Goal: Find specific page/section: Find specific page/section

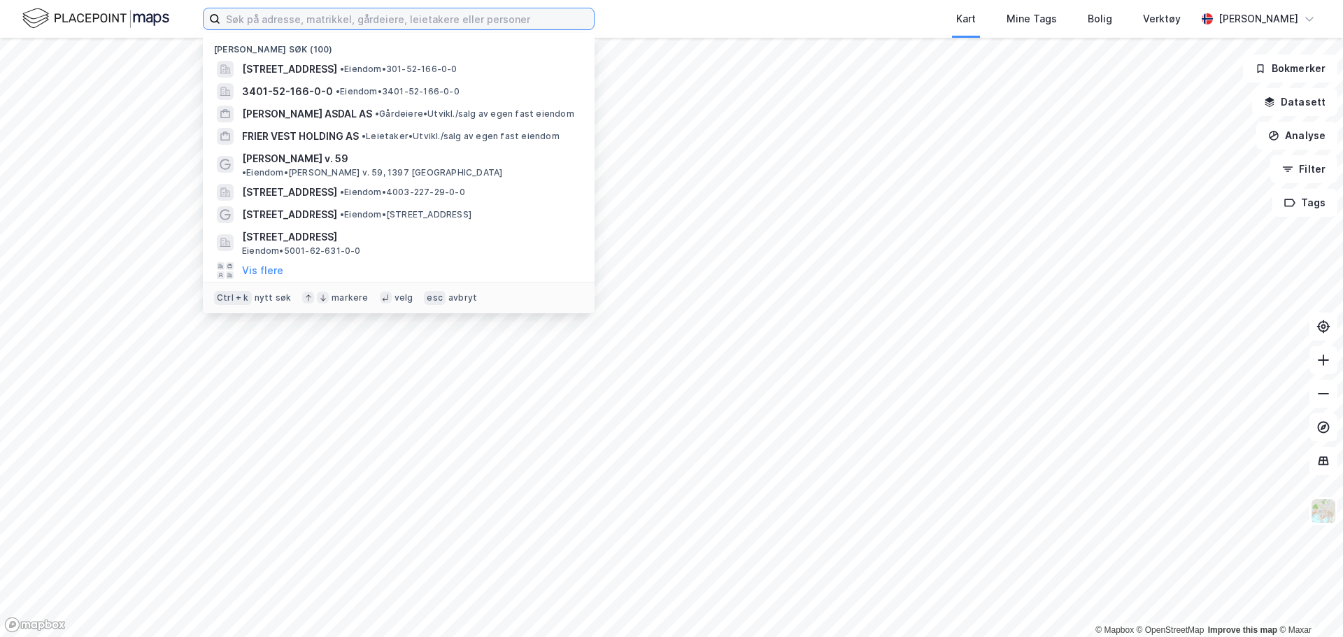
click at [241, 16] on input at bounding box center [406, 18] width 373 height 21
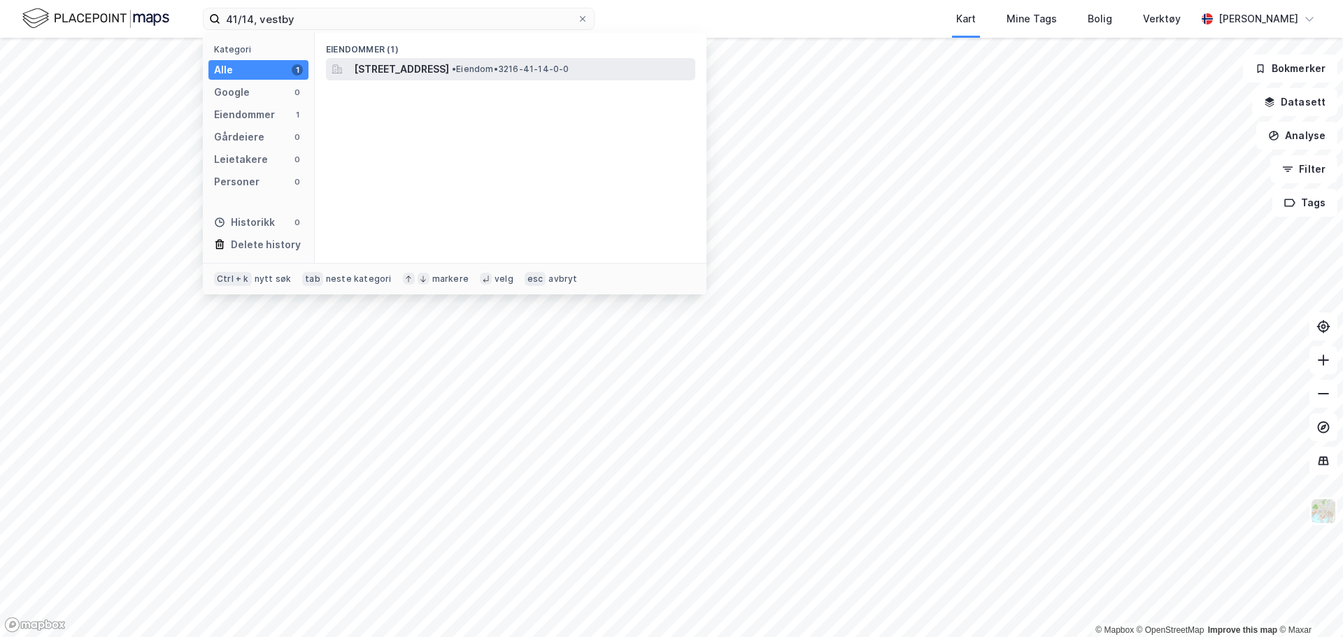
click at [415, 64] on span "[STREET_ADDRESS]" at bounding box center [401, 69] width 95 height 17
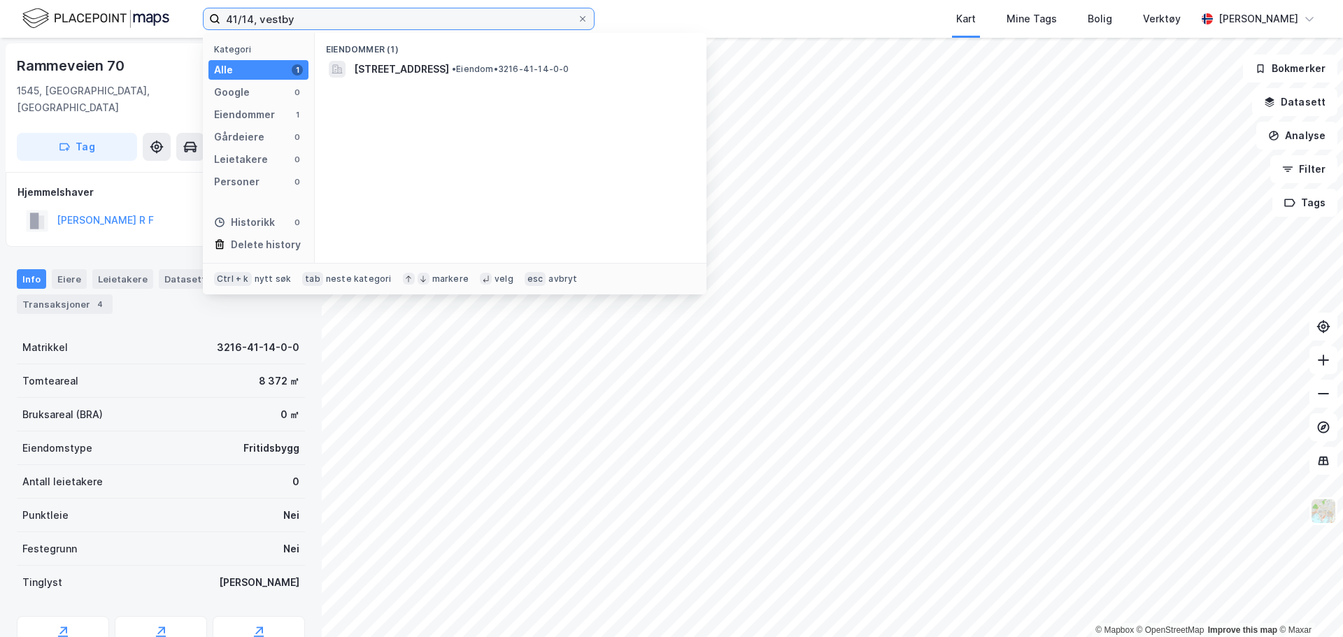
click at [248, 17] on input "41/14, vestby" at bounding box center [398, 18] width 357 height 21
type input "41/11, vestby"
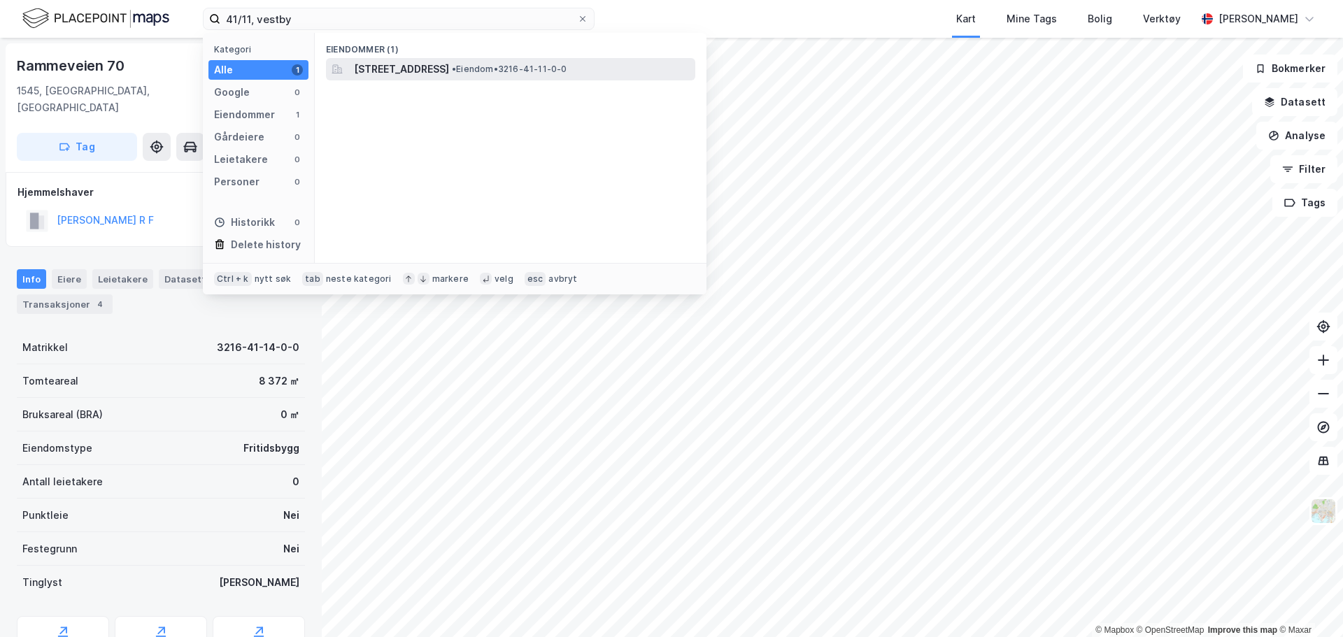
click at [413, 72] on span "[STREET_ADDRESS]" at bounding box center [401, 69] width 95 height 17
